Goal: Task Accomplishment & Management: Use online tool/utility

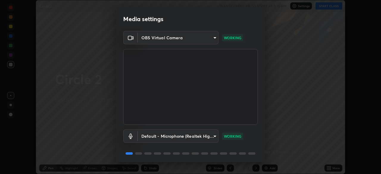
scroll to position [21, 0]
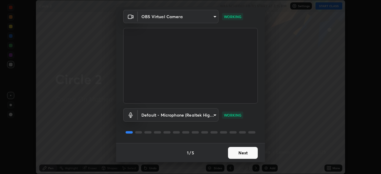
click at [234, 154] on button "Next" at bounding box center [243, 153] width 30 height 12
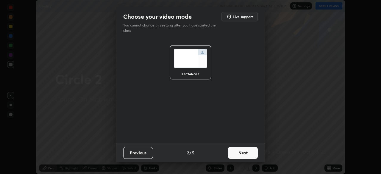
click at [235, 156] on button "Next" at bounding box center [243, 153] width 30 height 12
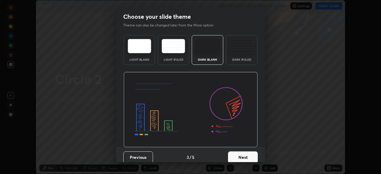
click at [236, 156] on button "Next" at bounding box center [243, 157] width 30 height 12
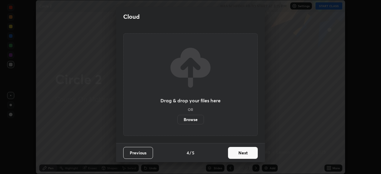
click at [237, 158] on button "Next" at bounding box center [243, 153] width 30 height 12
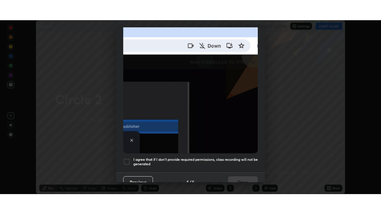
scroll to position [142, 0]
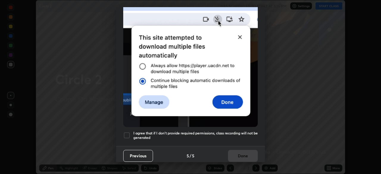
click at [128, 132] on div at bounding box center [126, 135] width 7 height 7
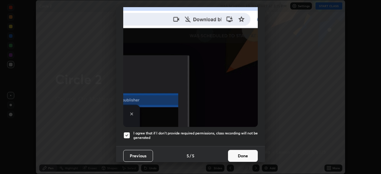
click at [234, 150] on button "Done" at bounding box center [243, 156] width 30 height 12
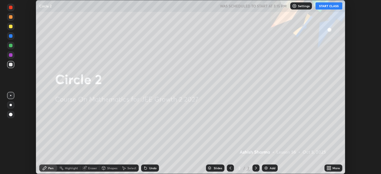
click at [328, 6] on button "START CLASS" at bounding box center [328, 5] width 27 height 7
click at [333, 169] on div "More" at bounding box center [335, 168] width 7 height 3
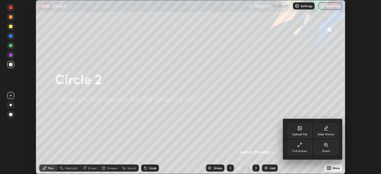
click at [302, 147] on div "Full screen" at bounding box center [300, 147] width 24 height 14
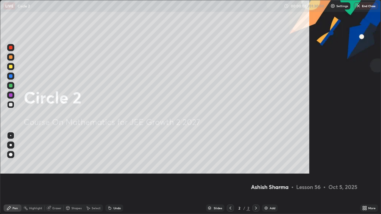
scroll to position [214, 381]
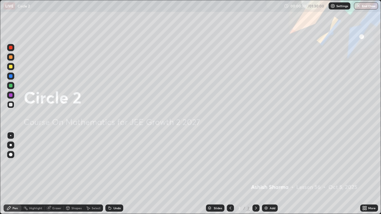
click at [270, 174] on div "Add" at bounding box center [270, 208] width 16 height 7
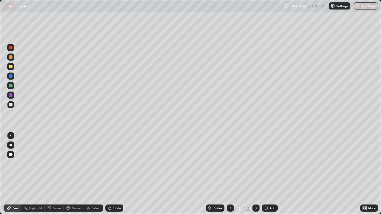
click at [117, 174] on div "Undo" at bounding box center [116, 208] width 7 height 3
click at [270, 174] on div "Add" at bounding box center [273, 208] width 6 height 3
click at [115, 174] on div "Undo" at bounding box center [116, 208] width 7 height 3
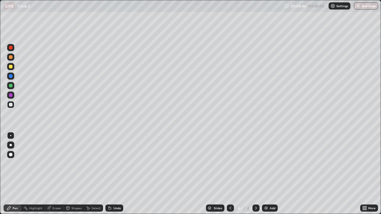
click at [115, 174] on div "Undo" at bounding box center [116, 208] width 7 height 3
click at [116, 174] on div "Undo" at bounding box center [116, 208] width 7 height 3
click at [118, 174] on div "Undo" at bounding box center [116, 208] width 7 height 3
click at [119, 174] on div "Undo" at bounding box center [116, 208] width 7 height 3
click at [57, 174] on div "Eraser" at bounding box center [56, 208] width 9 height 3
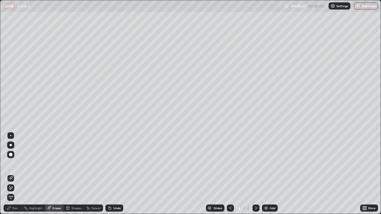
click at [18, 174] on div "Pen" at bounding box center [14, 208] width 5 height 3
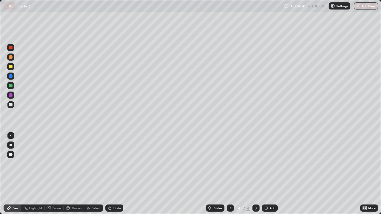
click at [117, 174] on div "Undo" at bounding box center [114, 208] width 18 height 7
click at [116, 174] on div "Undo" at bounding box center [116, 208] width 7 height 3
click at [115, 174] on div "Undo" at bounding box center [116, 208] width 7 height 3
click at [116, 174] on div "Undo" at bounding box center [116, 208] width 7 height 3
click at [118, 174] on div "Undo" at bounding box center [116, 208] width 7 height 3
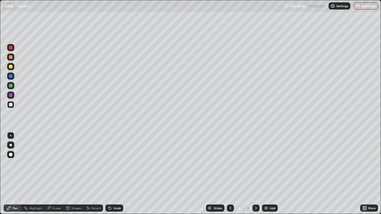
click at [116, 174] on div "Undo" at bounding box center [116, 208] width 7 height 3
click at [115, 174] on div "Undo" at bounding box center [116, 208] width 7 height 3
click at [116, 174] on div "Undo" at bounding box center [116, 208] width 7 height 3
click at [114, 174] on div "Undo" at bounding box center [116, 208] width 7 height 3
click at [116, 174] on div "Undo" at bounding box center [116, 208] width 7 height 3
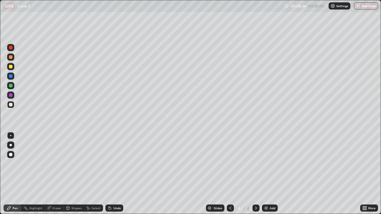
click at [270, 174] on div "Add" at bounding box center [273, 208] width 6 height 3
click at [112, 174] on div "Undo" at bounding box center [114, 208] width 18 height 7
click at [116, 174] on div "Undo" at bounding box center [116, 208] width 7 height 3
click at [55, 174] on div "Eraser" at bounding box center [54, 208] width 19 height 7
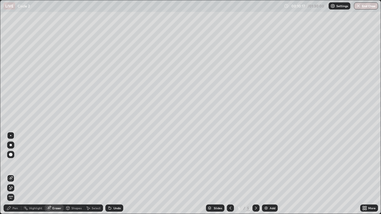
click at [14, 174] on div "Pen" at bounding box center [13, 208] width 18 height 7
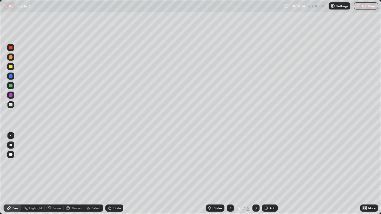
click at [12, 86] on div at bounding box center [10, 85] width 7 height 7
click at [267, 174] on img at bounding box center [266, 208] width 5 height 5
click at [115, 174] on div "Undo" at bounding box center [116, 208] width 7 height 3
click at [116, 174] on div "Undo" at bounding box center [116, 208] width 7 height 3
click at [115, 174] on div "Undo" at bounding box center [116, 208] width 7 height 3
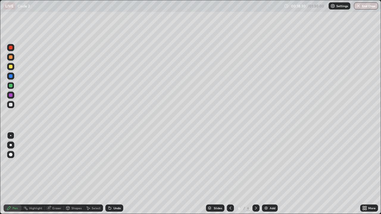
click at [114, 174] on div "Undo" at bounding box center [116, 208] width 7 height 3
click at [11, 105] on div at bounding box center [11, 105] width 4 height 4
click at [267, 174] on img at bounding box center [266, 208] width 5 height 5
click at [229, 174] on icon at bounding box center [230, 208] width 2 height 3
click at [257, 174] on icon at bounding box center [255, 208] width 5 height 5
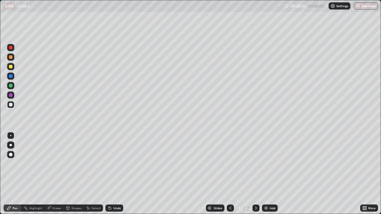
click at [232, 174] on div at bounding box center [230, 208] width 7 height 7
click at [255, 174] on icon at bounding box center [255, 208] width 5 height 5
click at [230, 174] on icon at bounding box center [230, 208] width 2 height 3
click at [255, 174] on icon at bounding box center [255, 208] width 5 height 5
click at [228, 174] on icon at bounding box center [230, 208] width 5 height 5
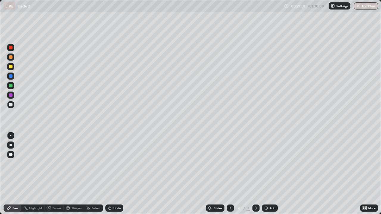
click at [256, 174] on icon at bounding box center [255, 208] width 5 height 5
click at [116, 174] on div "Undo" at bounding box center [116, 208] width 7 height 3
click at [54, 174] on div "Eraser" at bounding box center [56, 208] width 9 height 3
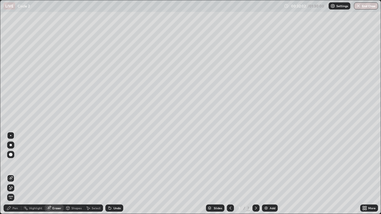
click at [13, 174] on div "Pen" at bounding box center [14, 208] width 5 height 3
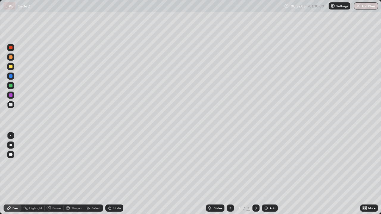
click at [58, 174] on div "Eraser" at bounding box center [56, 208] width 9 height 3
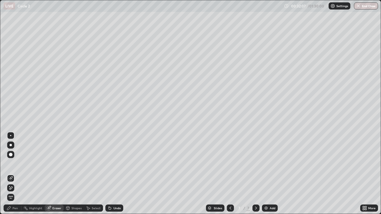
click at [15, 174] on div "Pen" at bounding box center [14, 208] width 5 height 3
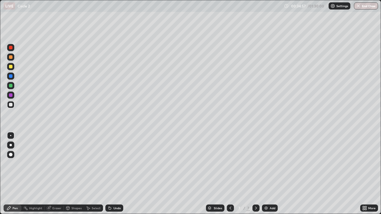
click at [269, 174] on div "Add" at bounding box center [270, 208] width 16 height 7
click at [116, 174] on div "Undo" at bounding box center [116, 208] width 7 height 3
click at [116, 174] on div "Undo" at bounding box center [114, 208] width 18 height 7
click at [270, 174] on div "Add" at bounding box center [270, 208] width 16 height 7
click at [12, 86] on div at bounding box center [11, 86] width 4 height 4
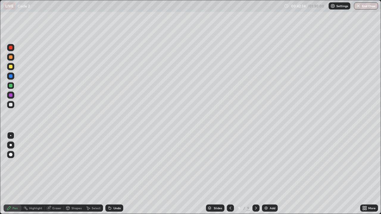
click at [268, 174] on div "Add" at bounding box center [270, 208] width 16 height 7
click at [10, 104] on div at bounding box center [11, 105] width 4 height 4
click at [120, 174] on div "Undo" at bounding box center [114, 208] width 18 height 7
click at [56, 174] on div "Eraser" at bounding box center [56, 208] width 9 height 3
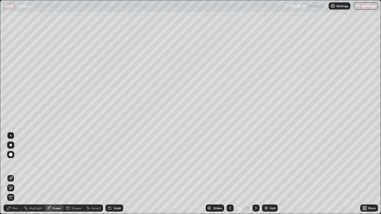
click at [15, 174] on div "Pen" at bounding box center [14, 208] width 5 height 3
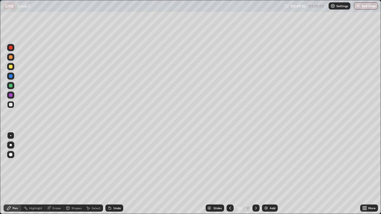
click at [270, 174] on div "Add" at bounding box center [273, 208] width 6 height 3
click at [116, 174] on div "Undo" at bounding box center [114, 208] width 18 height 7
click at [115, 174] on div "Undo" at bounding box center [116, 208] width 7 height 3
click at [117, 174] on div "Undo" at bounding box center [114, 208] width 18 height 7
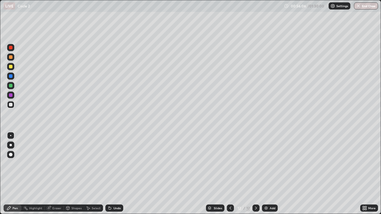
click at [118, 174] on div "Undo" at bounding box center [114, 208] width 18 height 7
click at [119, 174] on div "Undo" at bounding box center [113, 208] width 20 height 12
click at [120, 174] on div "Undo" at bounding box center [113, 208] width 20 height 12
click at [121, 174] on div "Undo" at bounding box center [113, 208] width 20 height 12
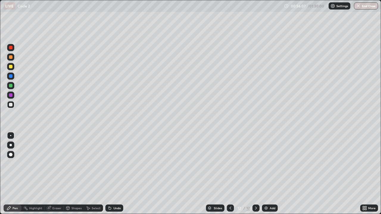
click at [121, 174] on div "Undo" at bounding box center [114, 208] width 18 height 7
click at [123, 174] on div "Slides 12 / 12 Add" at bounding box center [241, 208] width 237 height 12
click at [11, 87] on div at bounding box center [11, 86] width 4 height 4
click at [13, 104] on div at bounding box center [10, 104] width 7 height 7
click at [114, 174] on div "Undo" at bounding box center [116, 208] width 7 height 3
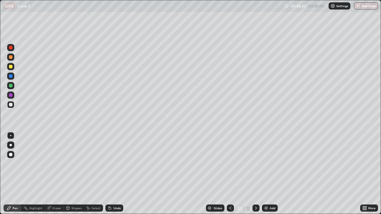
click at [115, 174] on div "Undo" at bounding box center [114, 208] width 18 height 7
click at [267, 174] on div "Slides 12 / 12 Add" at bounding box center [241, 208] width 237 height 12
click at [272, 174] on div "Add" at bounding box center [273, 208] width 6 height 3
click at [270, 174] on div "Add" at bounding box center [273, 208] width 6 height 3
click at [117, 174] on div "Undo" at bounding box center [116, 208] width 7 height 3
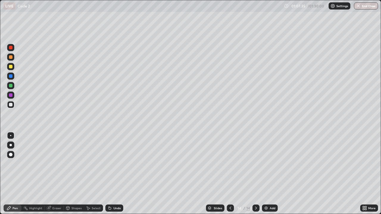
click at [12, 84] on div at bounding box center [10, 85] width 7 height 7
click at [9, 104] on div at bounding box center [10, 104] width 7 height 7
click at [270, 174] on div "Add" at bounding box center [273, 208] width 6 height 3
click at [115, 174] on div "Undo" at bounding box center [116, 208] width 7 height 3
click at [116, 174] on div "Undo" at bounding box center [116, 208] width 7 height 3
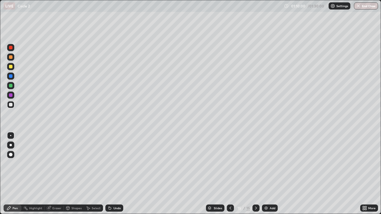
click at [10, 85] on div at bounding box center [11, 86] width 4 height 4
click at [116, 174] on div "Undo" at bounding box center [116, 208] width 7 height 3
click at [57, 174] on div "Eraser" at bounding box center [56, 208] width 9 height 3
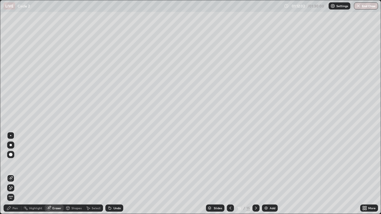
click at [16, 174] on div "Pen" at bounding box center [14, 208] width 5 height 3
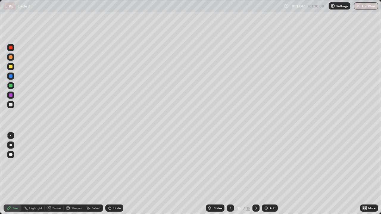
click at [271, 174] on div "Add" at bounding box center [273, 208] width 6 height 3
click at [11, 107] on div at bounding box center [10, 104] width 7 height 7
click at [230, 174] on icon at bounding box center [230, 208] width 5 height 5
click at [255, 174] on icon at bounding box center [255, 208] width 5 height 5
click at [115, 174] on div "Undo" at bounding box center [116, 208] width 7 height 3
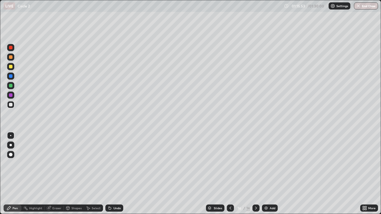
click at [116, 174] on div "Undo" at bounding box center [114, 208] width 18 height 7
click at [10, 87] on div at bounding box center [11, 86] width 4 height 4
click at [10, 68] on div at bounding box center [11, 67] width 4 height 4
click at [369, 7] on button "End Class" at bounding box center [366, 5] width 24 height 7
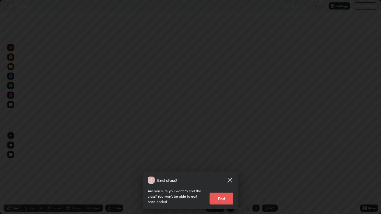
click at [225, 174] on button "End" at bounding box center [221, 199] width 24 height 12
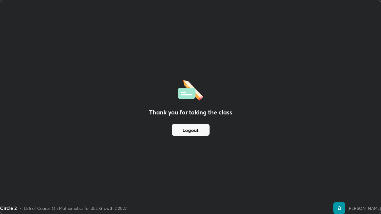
click at [196, 128] on button "Logout" at bounding box center [191, 130] width 38 height 12
click at [194, 131] on button "Logout" at bounding box center [191, 130] width 38 height 12
click at [193, 134] on button "Logout" at bounding box center [191, 130] width 38 height 12
click at [196, 132] on button "Logout" at bounding box center [191, 130] width 38 height 12
